Goal: Transaction & Acquisition: Purchase product/service

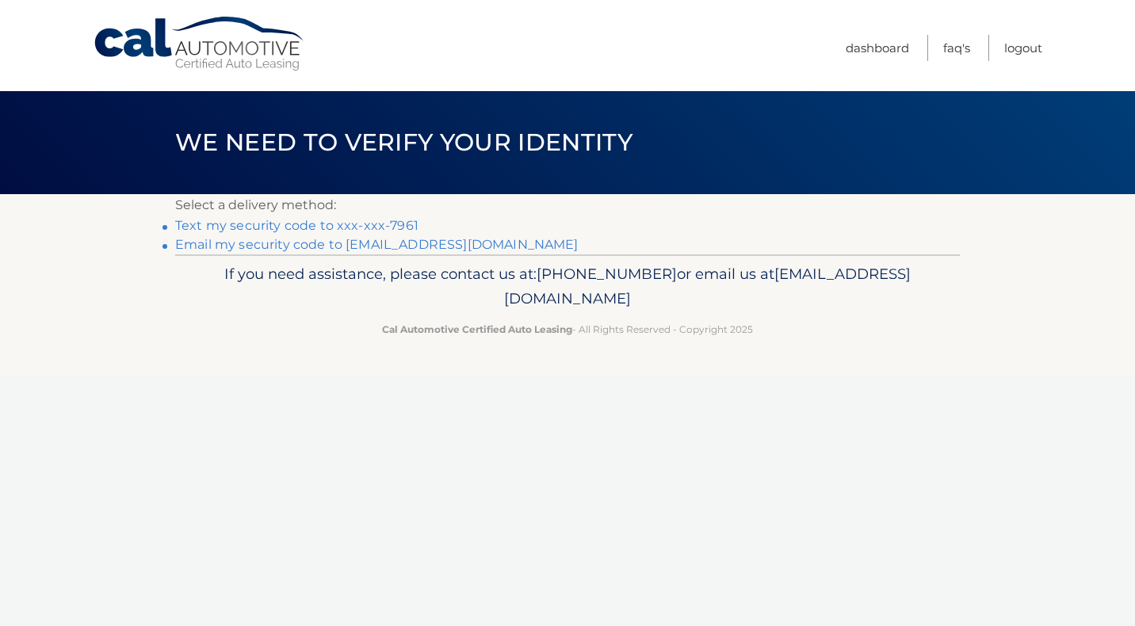
click at [321, 227] on link "Text my security code to xxx-xxx-7961" at bounding box center [296, 225] width 243 height 15
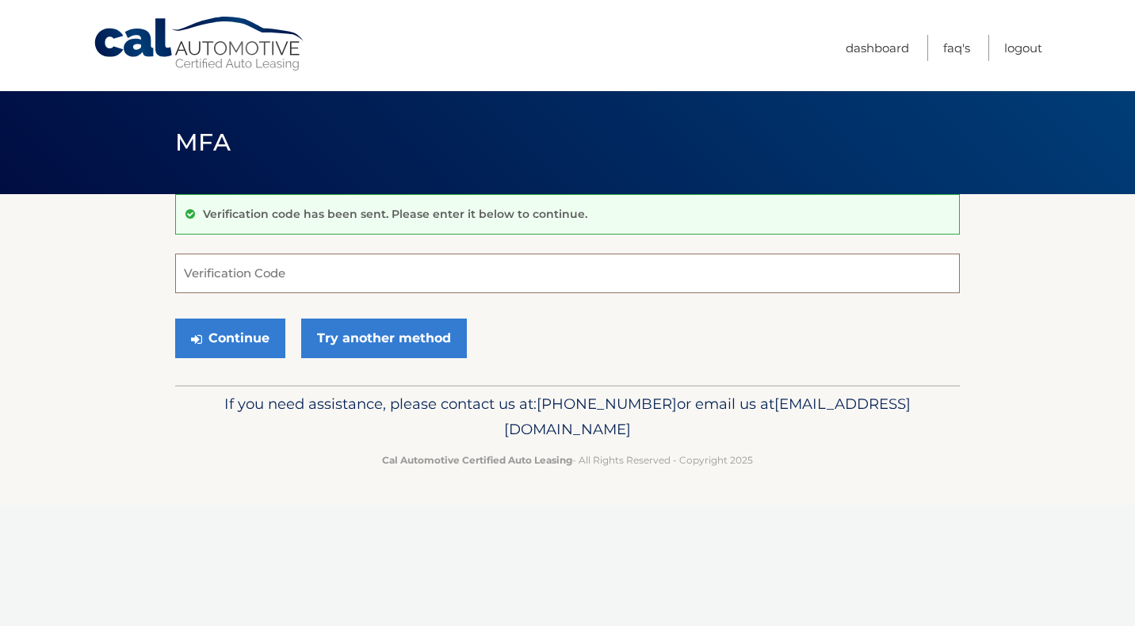
click at [241, 279] on input "Verification Code" at bounding box center [567, 274] width 785 height 40
click at [208, 270] on input "Verification Code" at bounding box center [567, 274] width 785 height 40
type input "156530"
click at [220, 344] on button "Continue" at bounding box center [230, 339] width 110 height 40
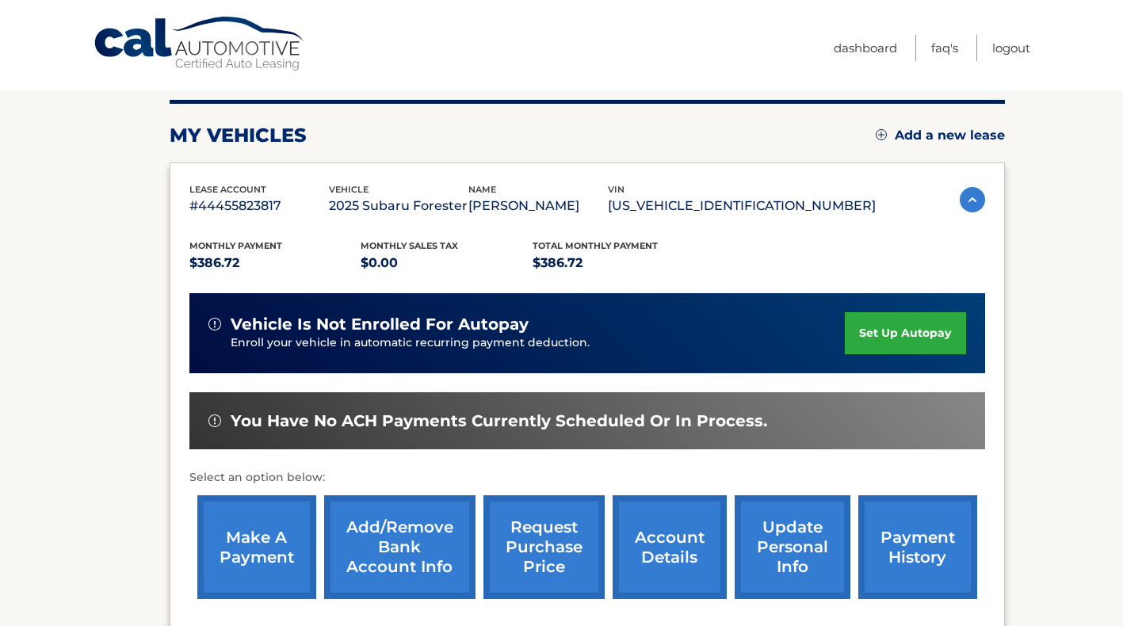
scroll to position [238, 0]
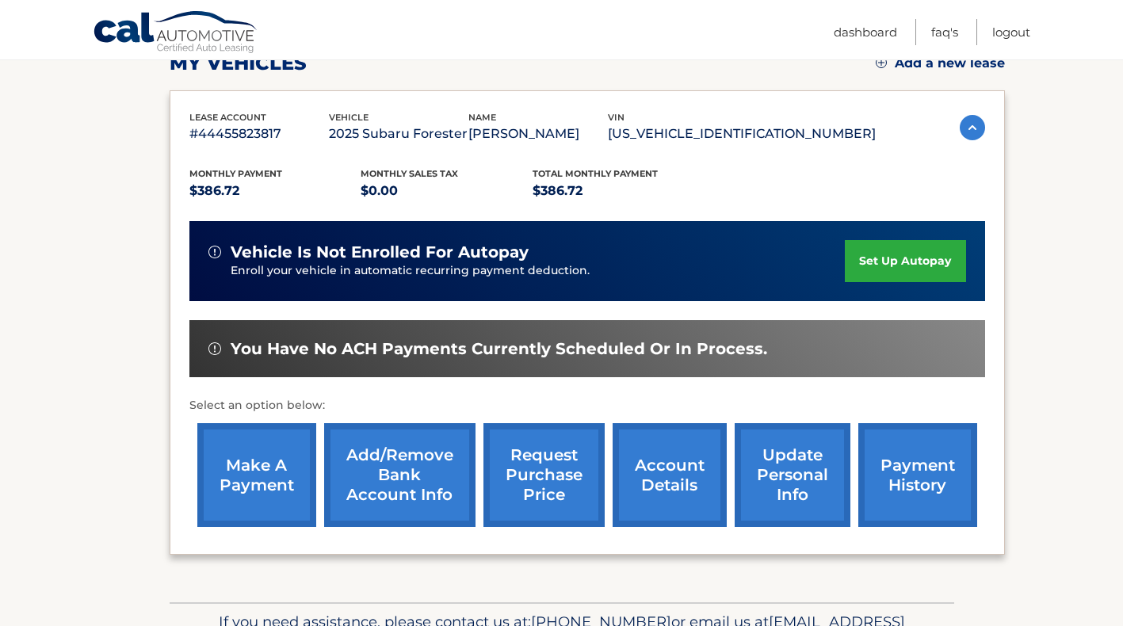
click at [236, 476] on link "make a payment" at bounding box center [256, 475] width 119 height 104
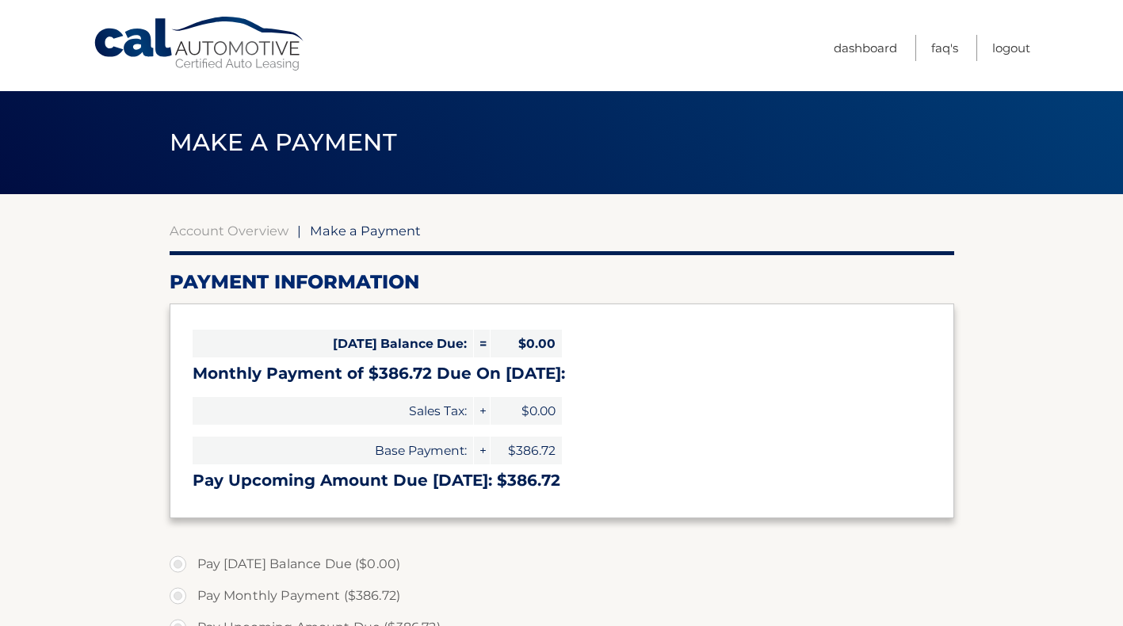
select select "YmZhZTY0YmEtMjg1Zi00YWZhLTg0OTMtNWZjOGFjYjRlNjRk"
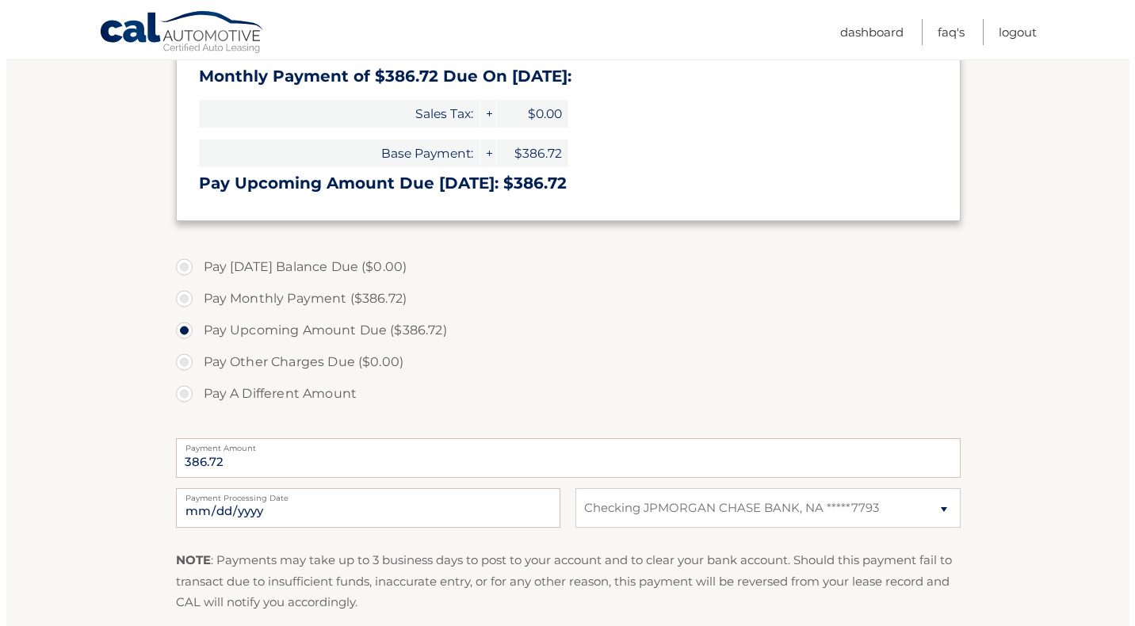
scroll to position [396, 0]
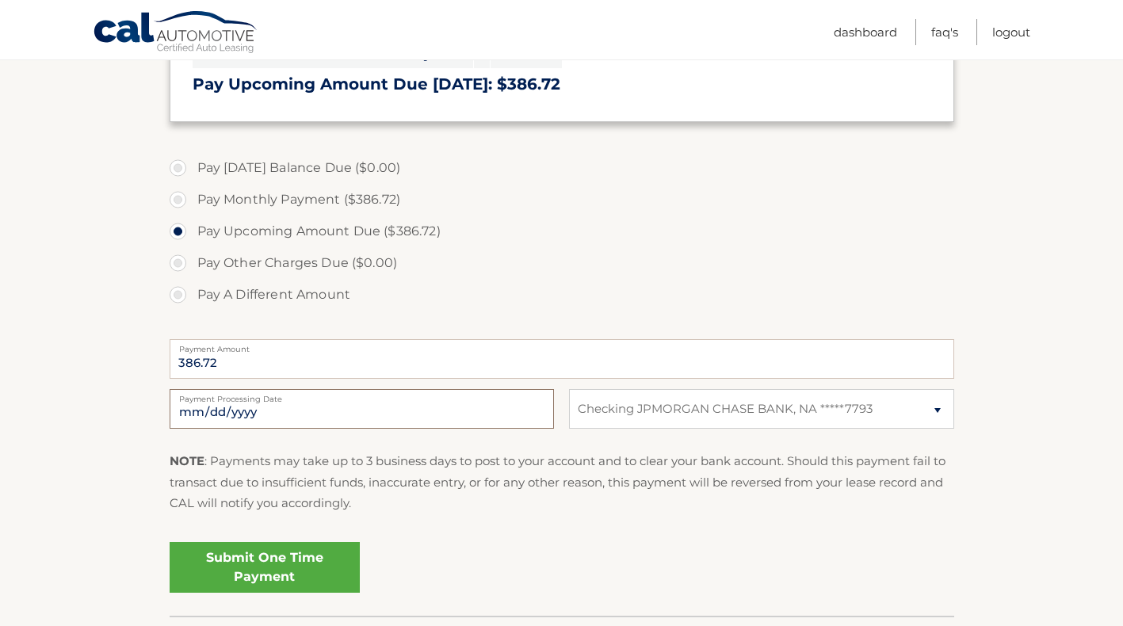
click at [217, 414] on input "2025-10-06" at bounding box center [362, 409] width 384 height 40
type input "2025-10-07"
click at [279, 570] on link "Submit One Time Payment" at bounding box center [265, 567] width 190 height 51
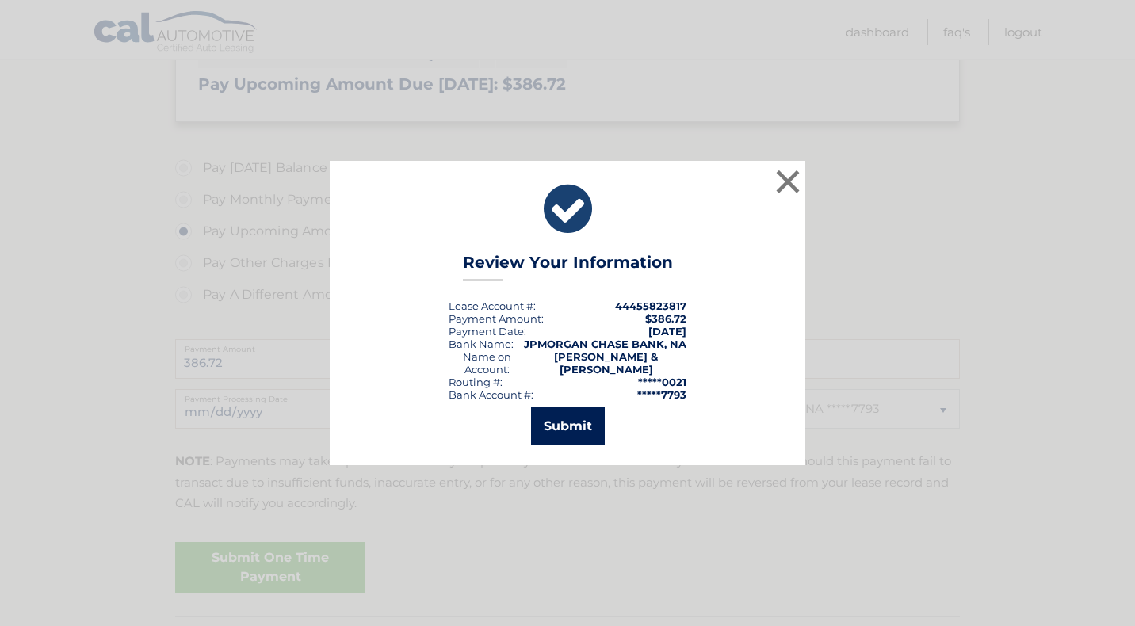
click at [589, 421] on button "Submit" at bounding box center [568, 426] width 74 height 38
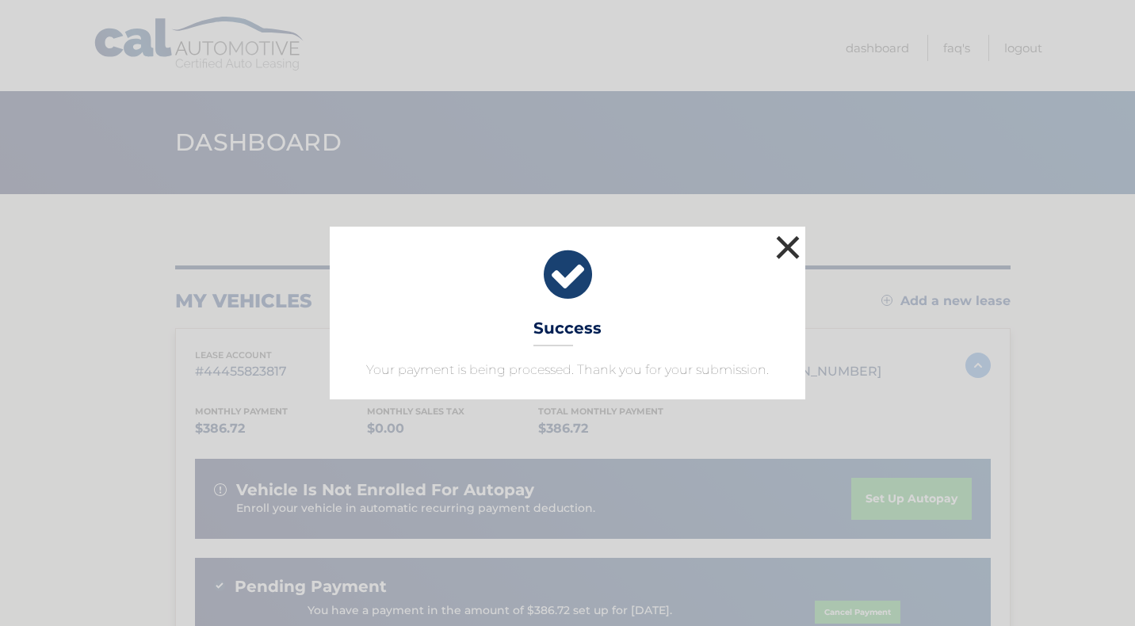
click at [792, 247] on button "×" at bounding box center [788, 247] width 32 height 32
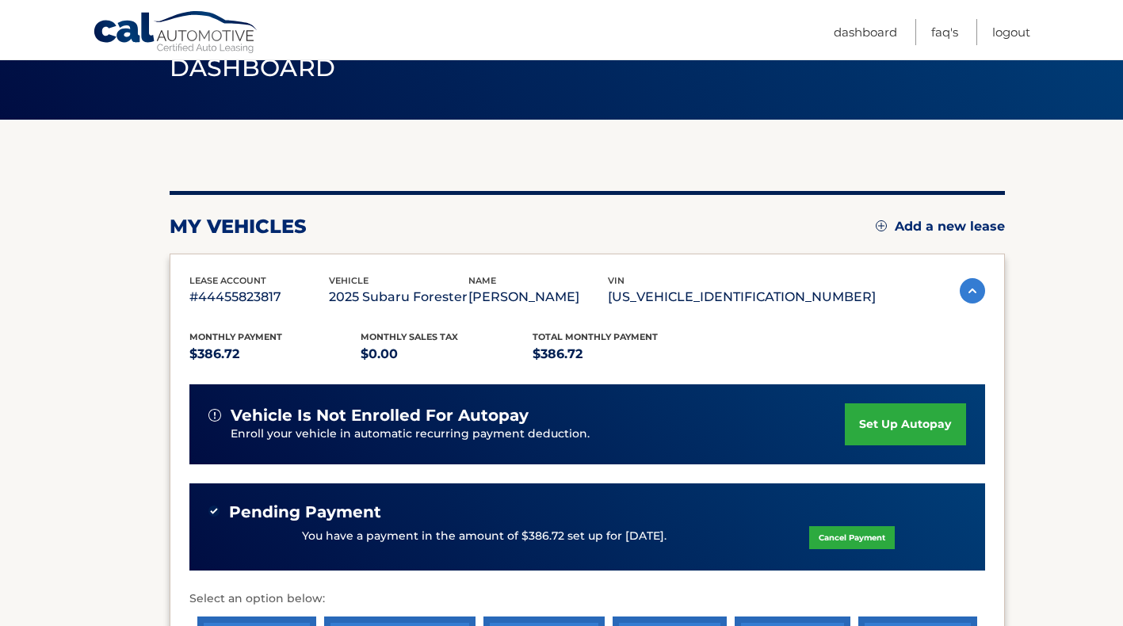
scroll to position [238, 0]
